Goal: Transaction & Acquisition: Purchase product/service

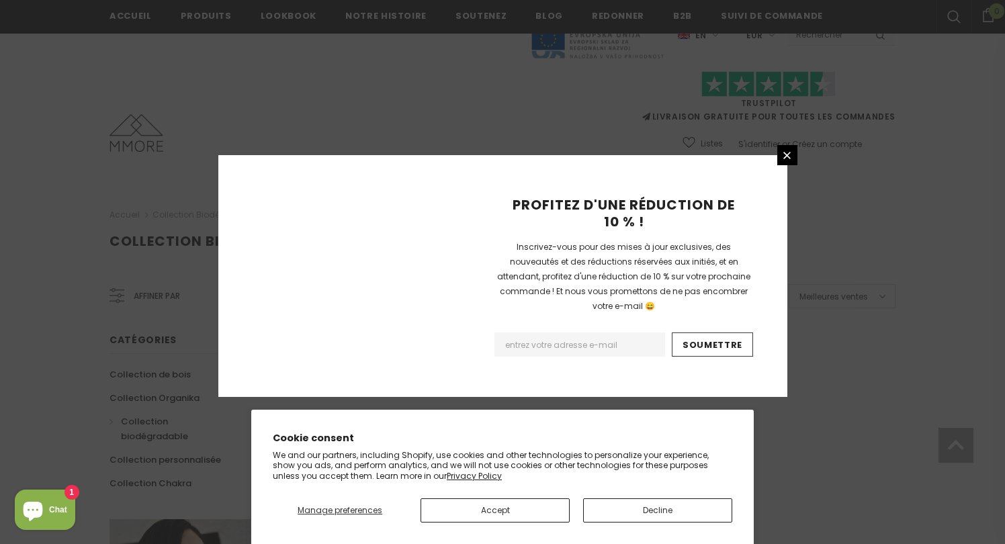
scroll to position [865, 0]
